Goal: Task Accomplishment & Management: Use online tool/utility

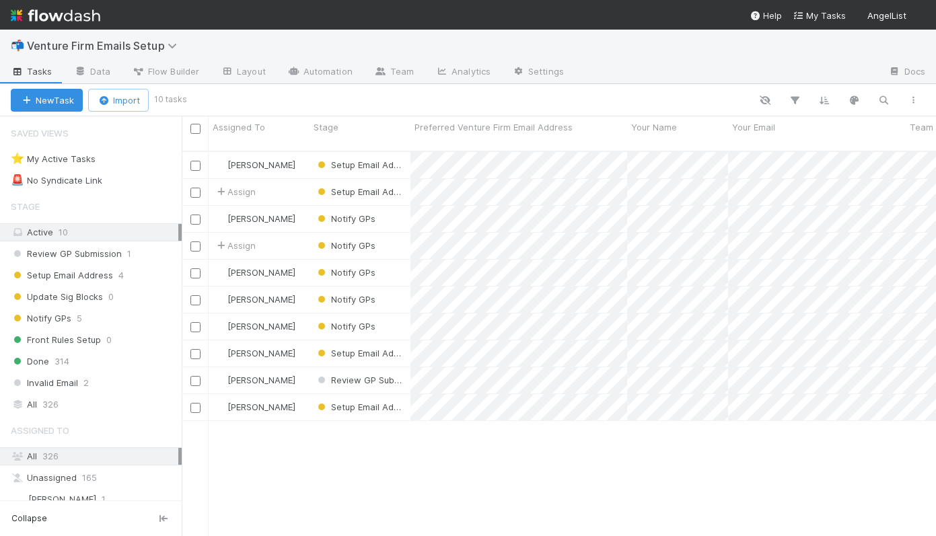
scroll to position [395, 754]
click at [130, 273] on div "Setup Email Address 4" at bounding box center [96, 275] width 171 height 17
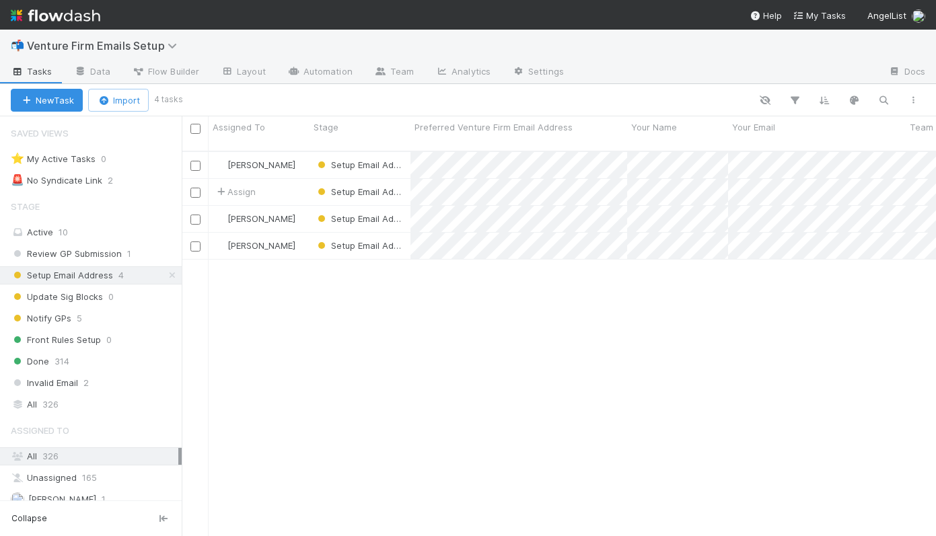
scroll to position [395, 754]
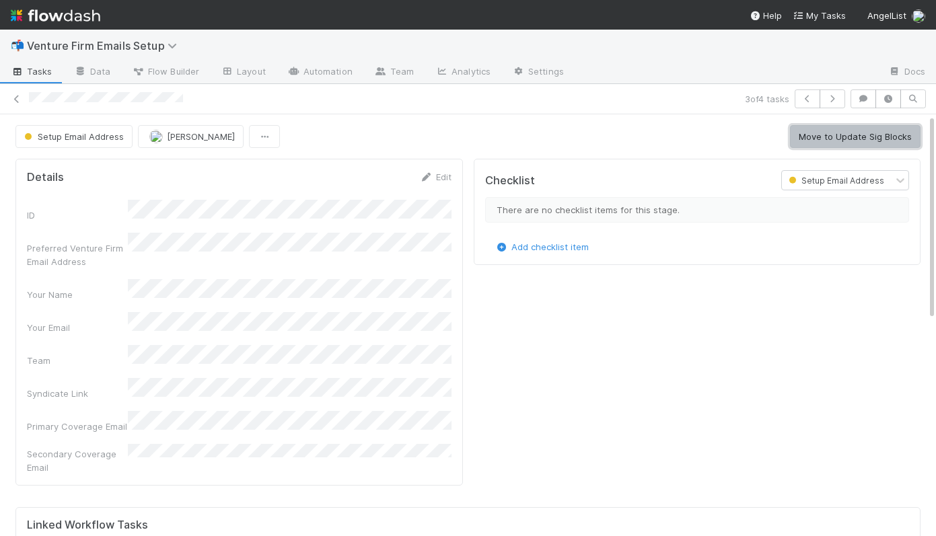
click at [821, 141] on button "Move to Update Sig Blocks" at bounding box center [855, 136] width 130 height 23
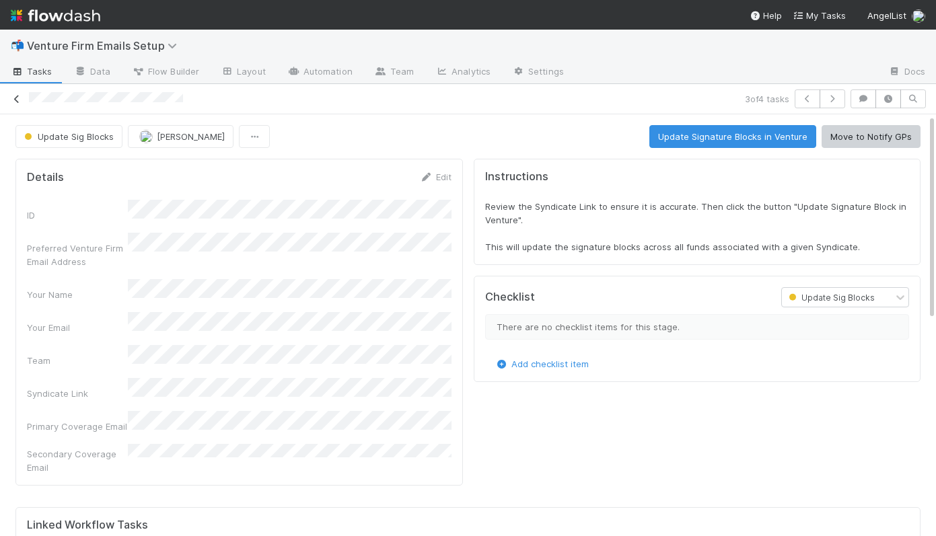
click at [16, 100] on icon at bounding box center [16, 99] width 13 height 9
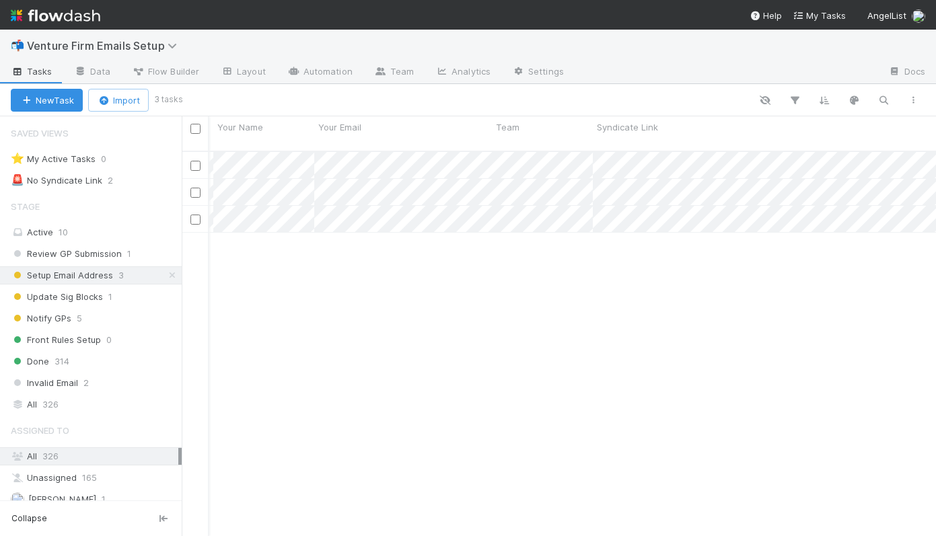
scroll to position [0, 432]
